Goal: Information Seeking & Learning: Learn about a topic

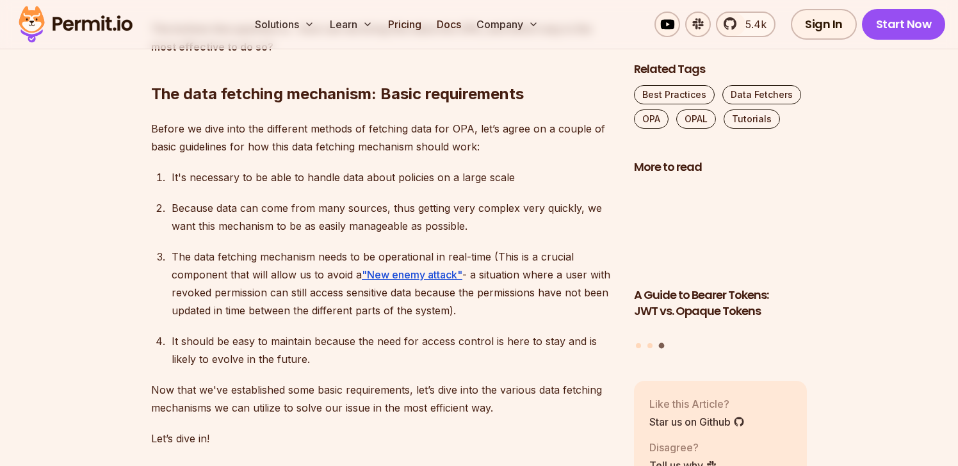
scroll to position [1815, 0]
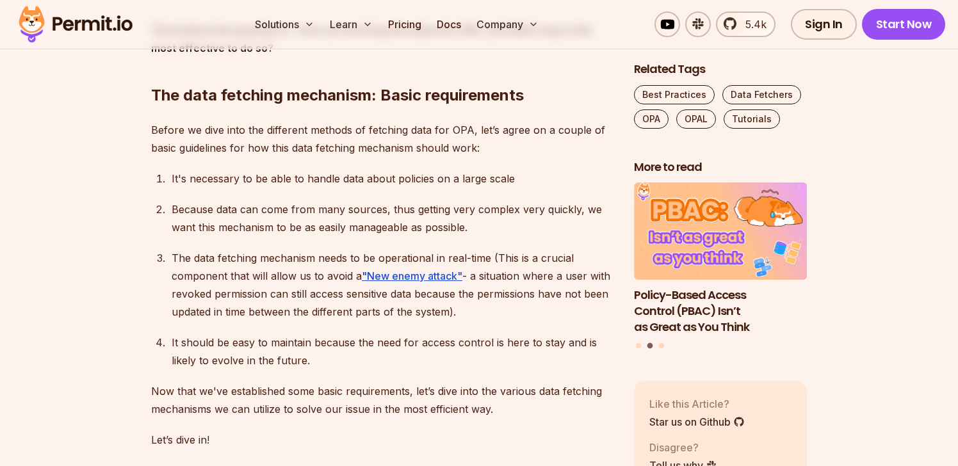
click at [249, 95] on h2 "The data fetching mechanism: Basic requirements" at bounding box center [382, 70] width 463 height 72
click at [309, 92] on h2 "The data fetching mechanism: Basic requirements" at bounding box center [382, 70] width 463 height 72
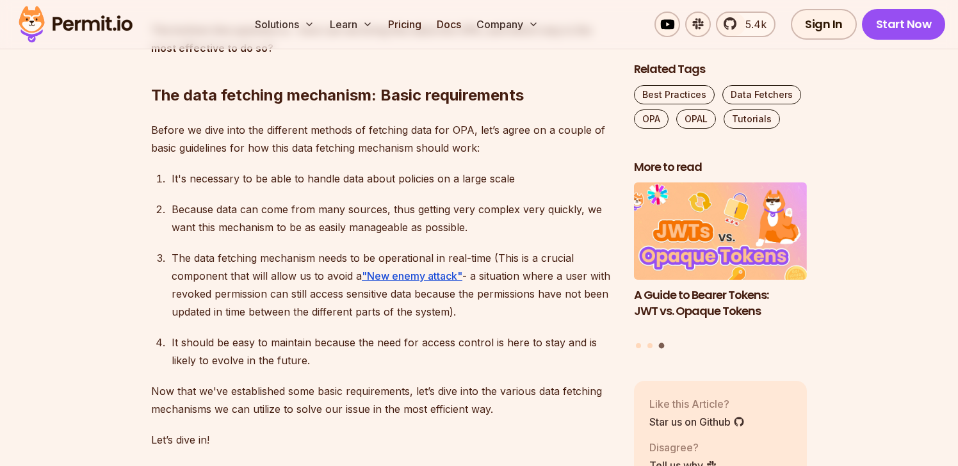
click at [451, 96] on h2 "The data fetching mechanism: Basic requirements" at bounding box center [382, 70] width 463 height 72
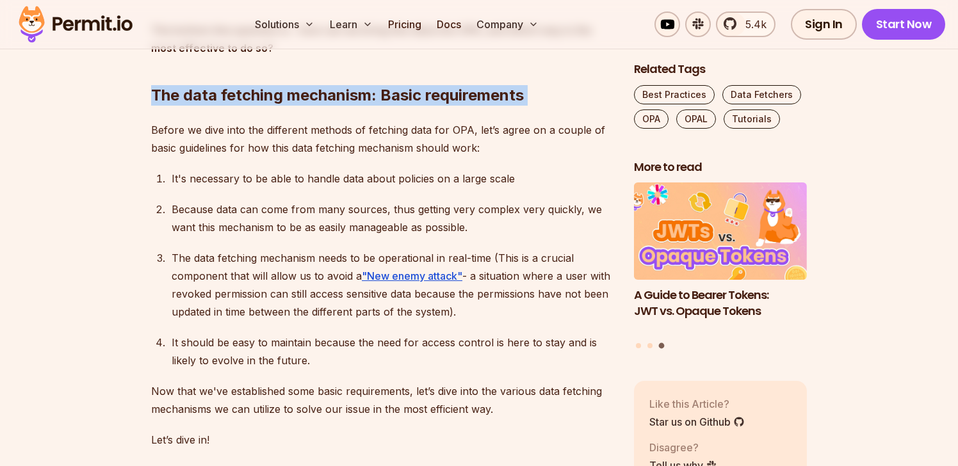
click at [451, 96] on h2 "The data fetching mechanism: Basic requirements" at bounding box center [382, 70] width 463 height 72
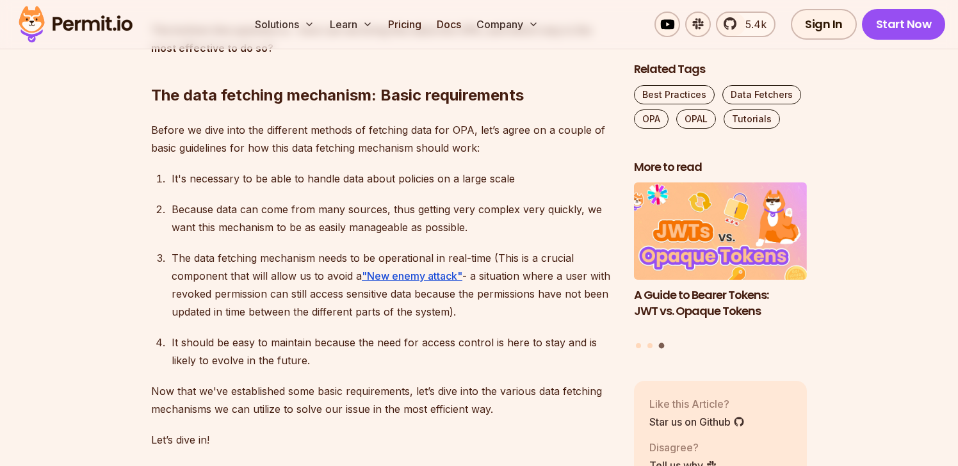
click at [267, 131] on p "Before we dive into the different methods of fetching data for OPA, let’s agree…" at bounding box center [382, 139] width 463 height 36
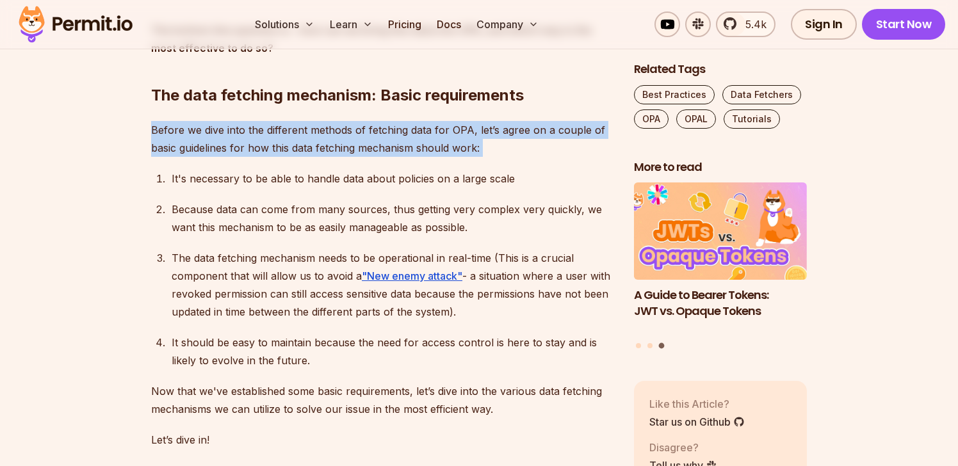
click at [267, 131] on p "Before we dive into the different methods of fetching data for OPA, let’s agree…" at bounding box center [382, 139] width 463 height 36
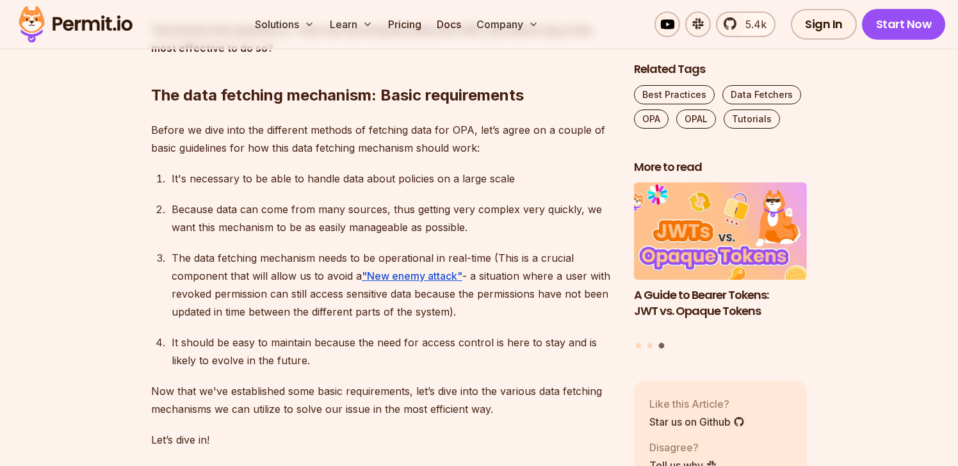
click at [293, 183] on p "It's necessary to be able to handle data about policies on a large scale" at bounding box center [393, 179] width 442 height 18
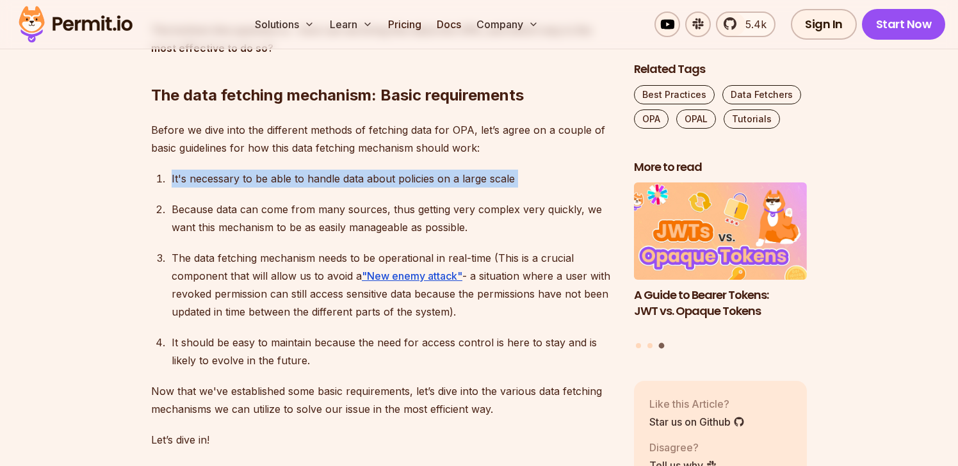
click at [293, 183] on p "It's necessary to be able to handle data about policies on a large scale" at bounding box center [393, 179] width 442 height 18
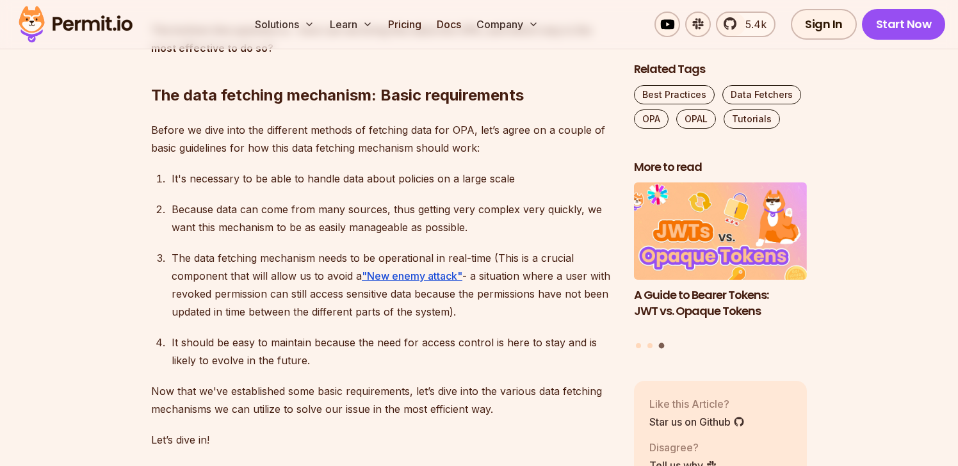
click at [293, 213] on p "Because data can come from many sources, thus getting very complex very quickly…" at bounding box center [393, 219] width 442 height 36
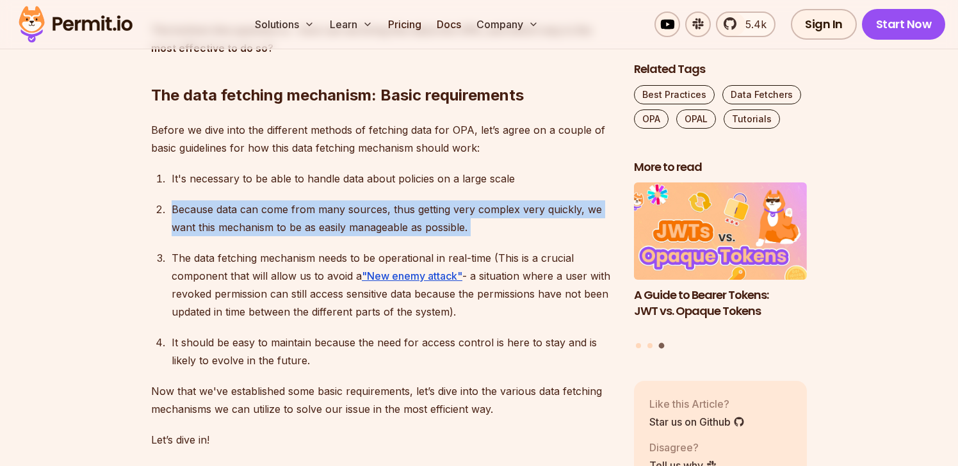
click at [293, 213] on p "Because data can come from many sources, thus getting very complex very quickly…" at bounding box center [393, 219] width 442 height 36
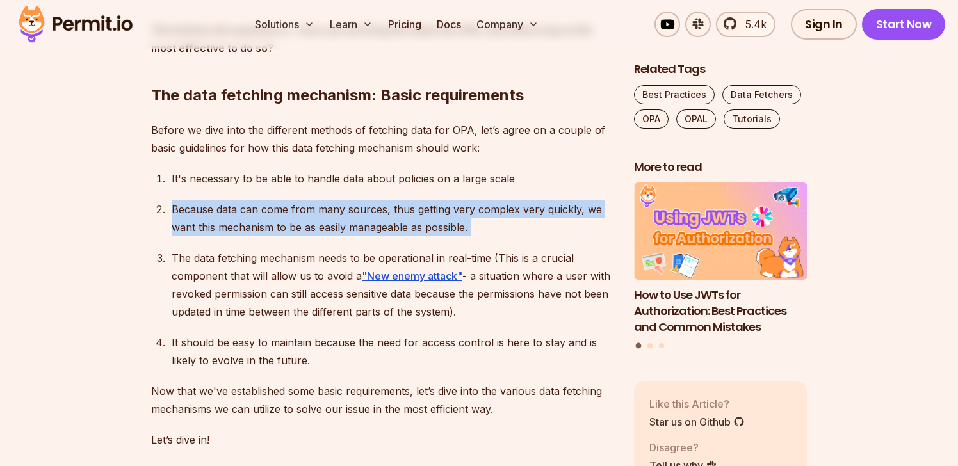
click at [363, 219] on p "Because data can come from many sources, thus getting very complex very quickly…" at bounding box center [393, 219] width 442 height 36
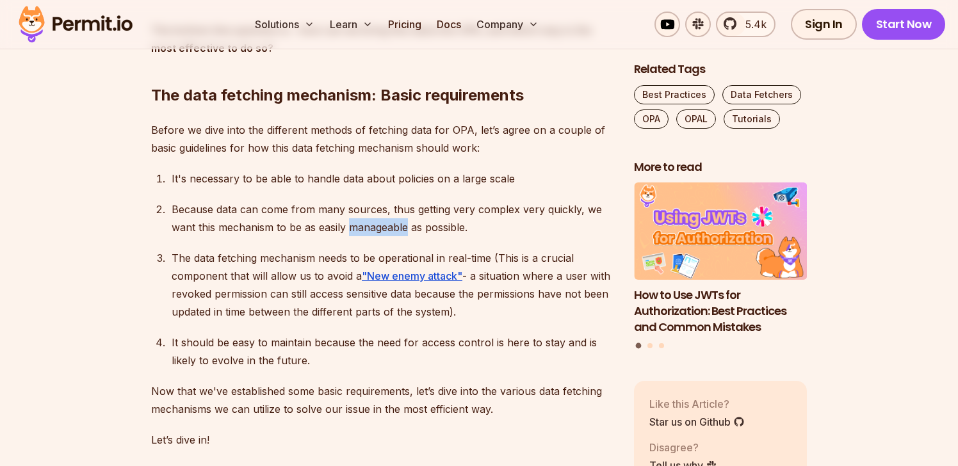
click at [363, 219] on p "Because data can come from many sources, thus getting very complex very quickly…" at bounding box center [393, 219] width 442 height 36
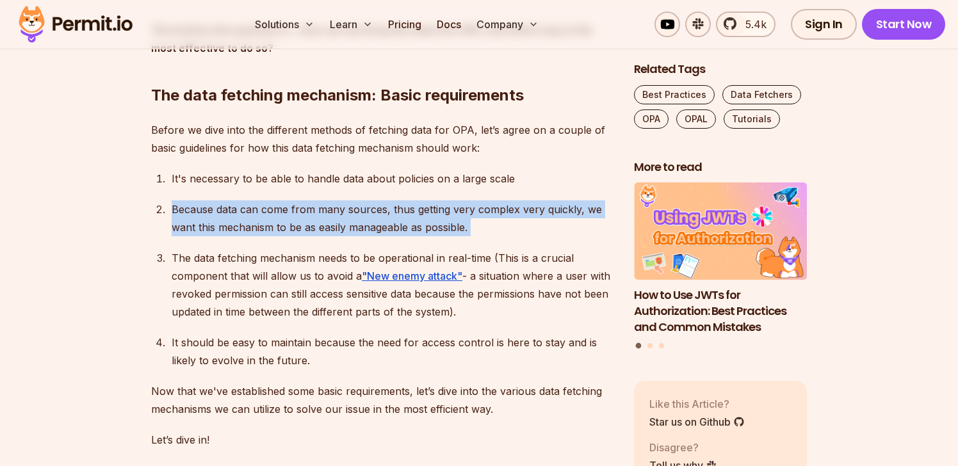
click at [363, 219] on p "Because data can come from many sources, thus getting very complex very quickly…" at bounding box center [393, 219] width 442 height 36
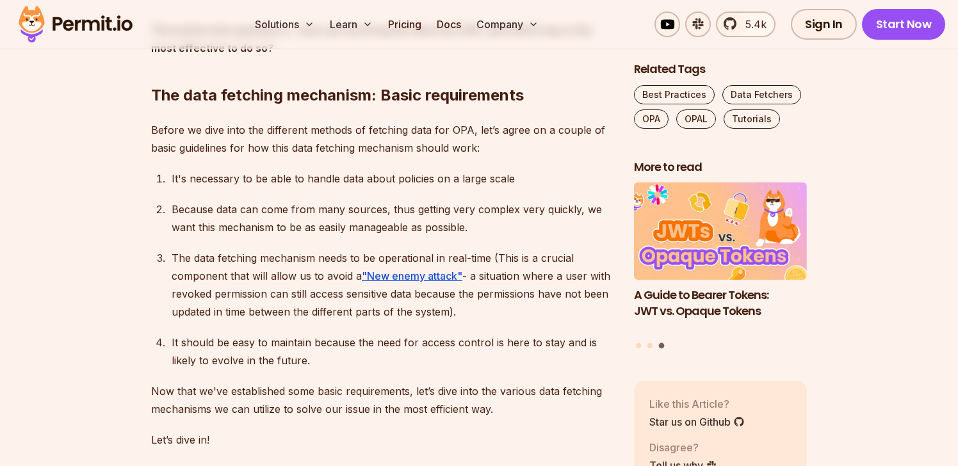
click at [462, 135] on p "Before we dive into the different methods of fetching data for OPA, let’s agree…" at bounding box center [382, 139] width 463 height 36
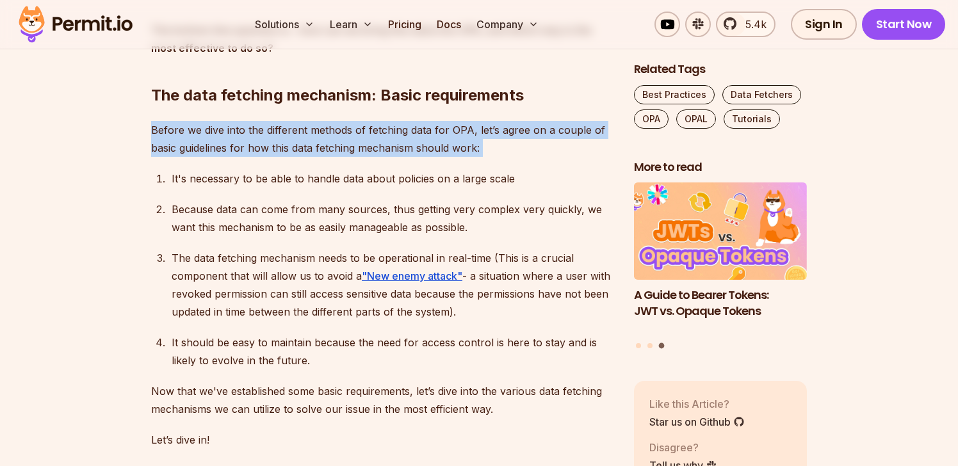
click at [462, 135] on p "Before we dive into the different methods of fetching data for OPA, let’s agree…" at bounding box center [382, 139] width 463 height 36
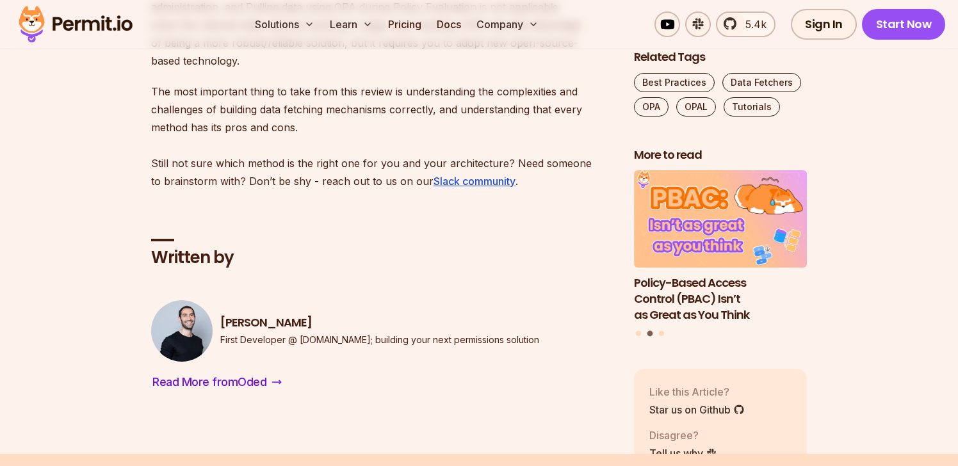
scroll to position [9578, 0]
